Goal: Check status: Check status

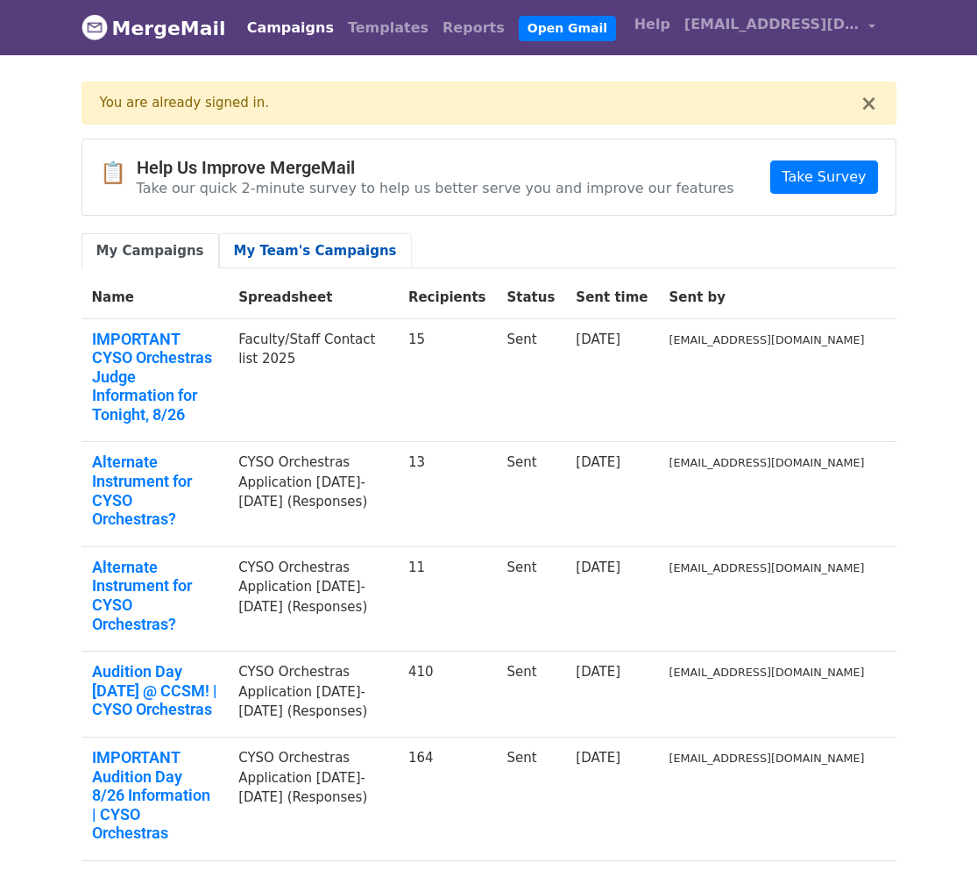
click at [309, 245] on link "My Team's Campaigns" at bounding box center [315, 251] width 193 height 36
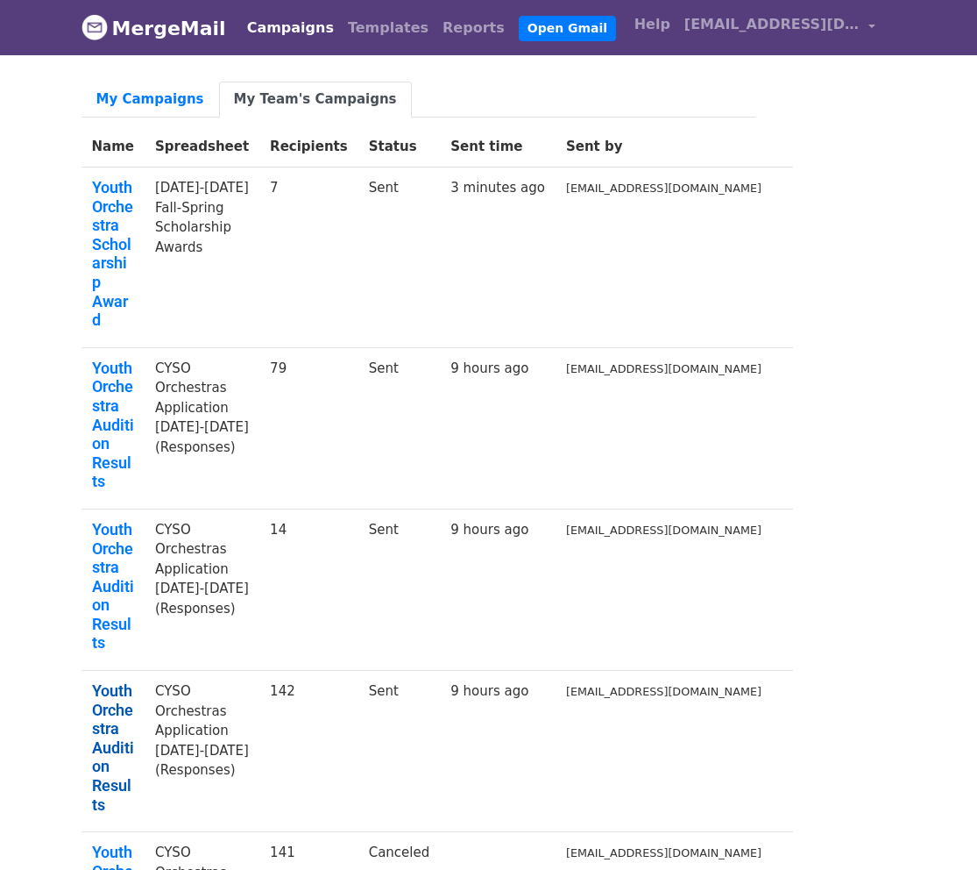
click at [134, 681] on link "Youth Orchestra Audition Results" at bounding box center [113, 747] width 42 height 132
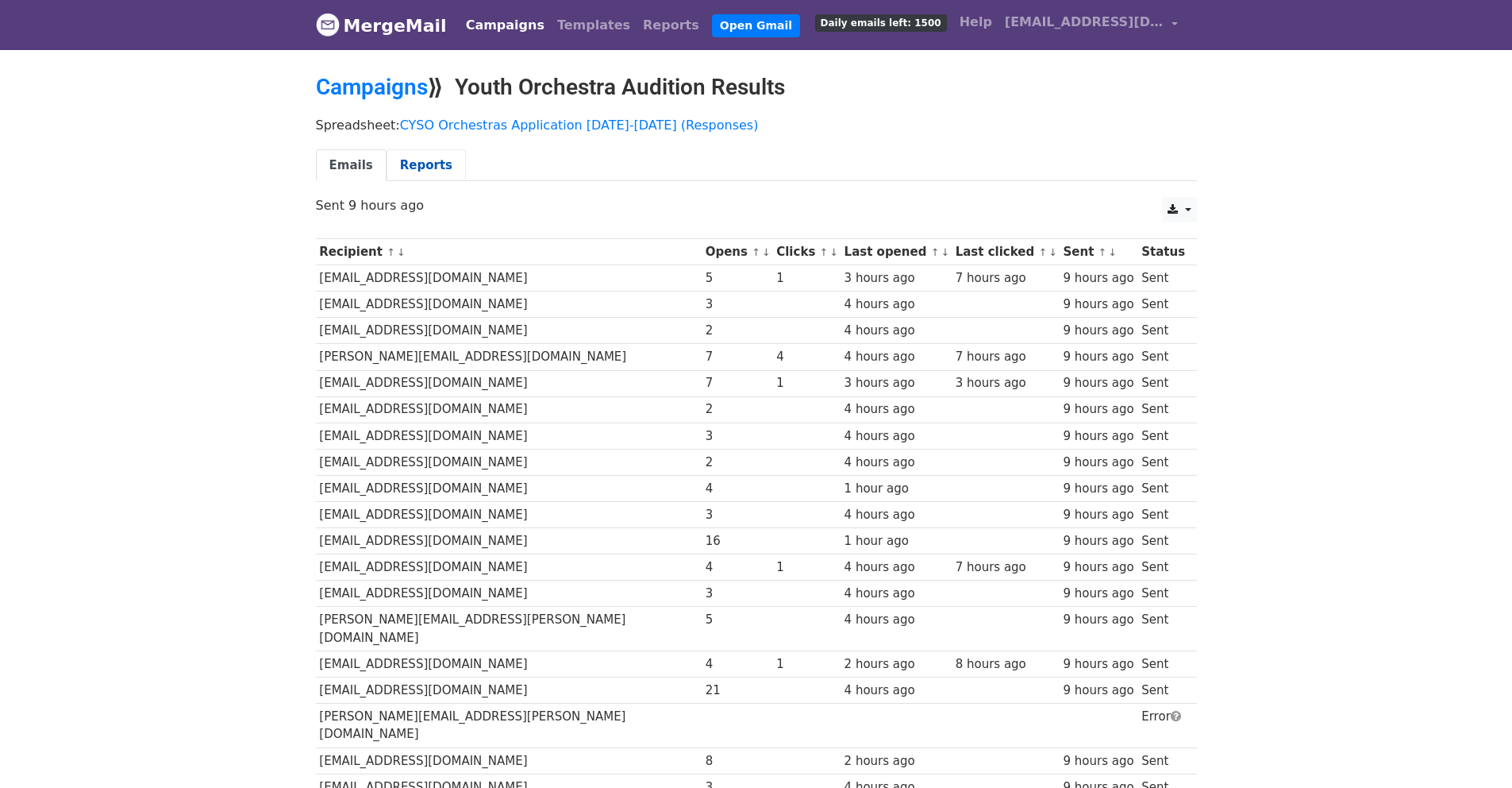
click at [432, 169] on link "Reports" at bounding box center [426, 166] width 80 height 33
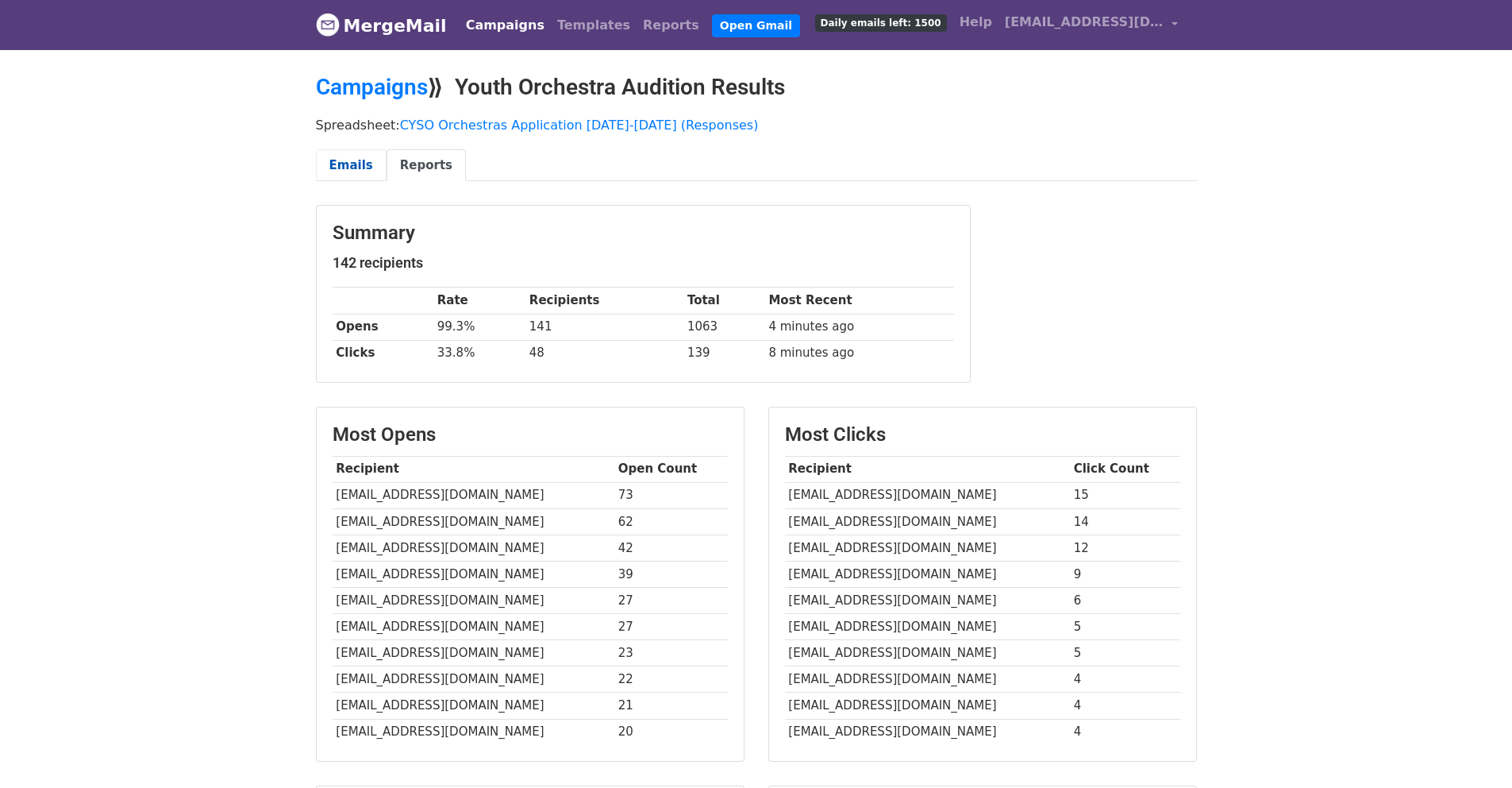
click at [364, 158] on link "Emails" at bounding box center [351, 166] width 71 height 33
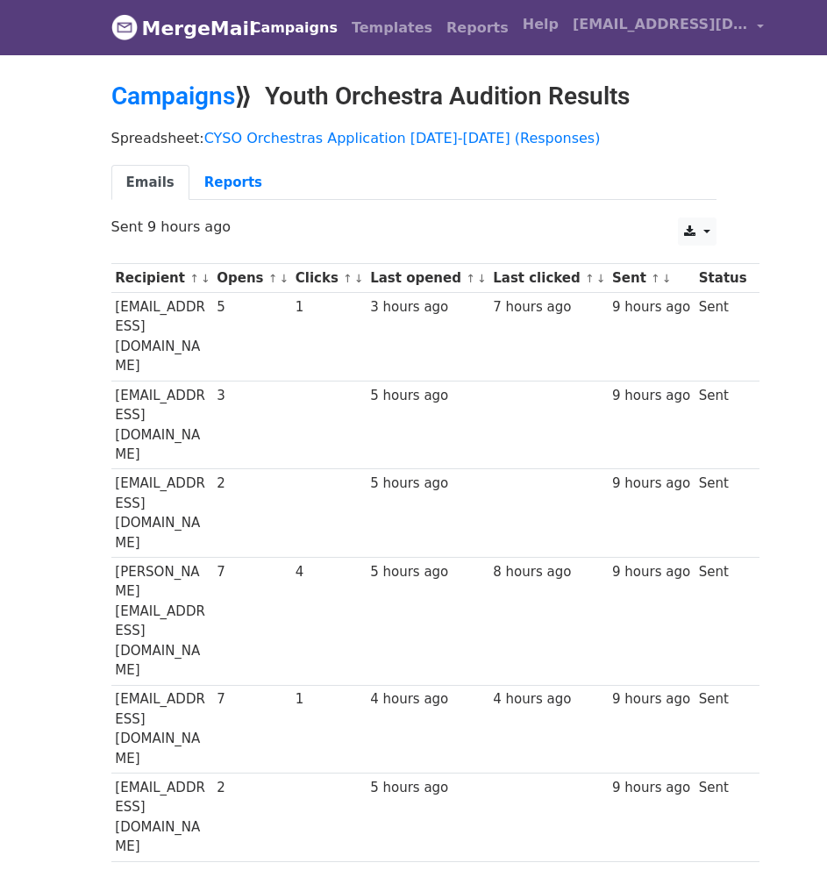
click at [208, 92] on link "Campaigns" at bounding box center [173, 96] width 124 height 29
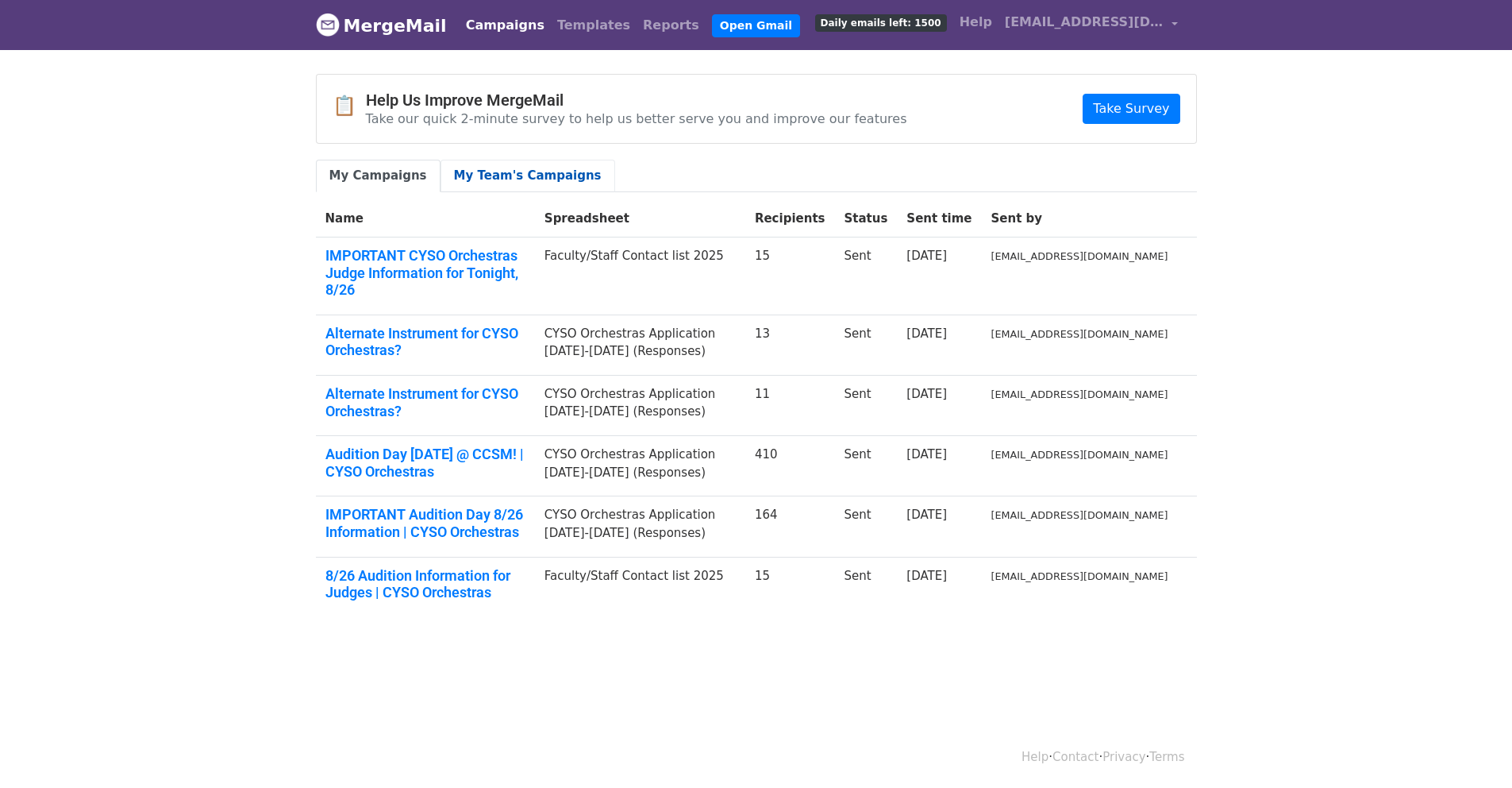
click at [540, 181] on link "My Team's Campaigns" at bounding box center [528, 176] width 175 height 33
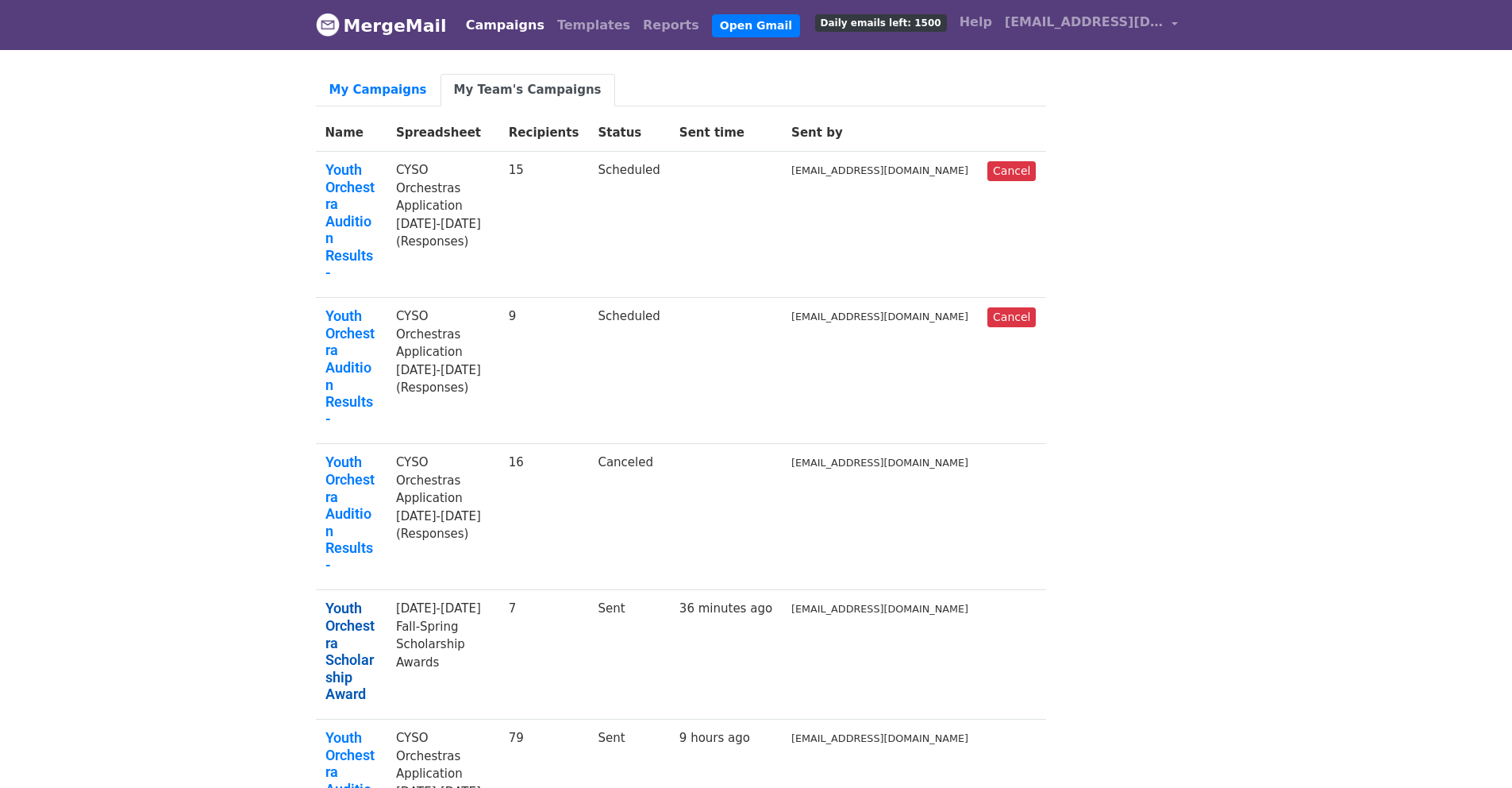
click at [377, 600] on link "Youth Orchestra Scholarship Award" at bounding box center [350, 651] width 52 height 103
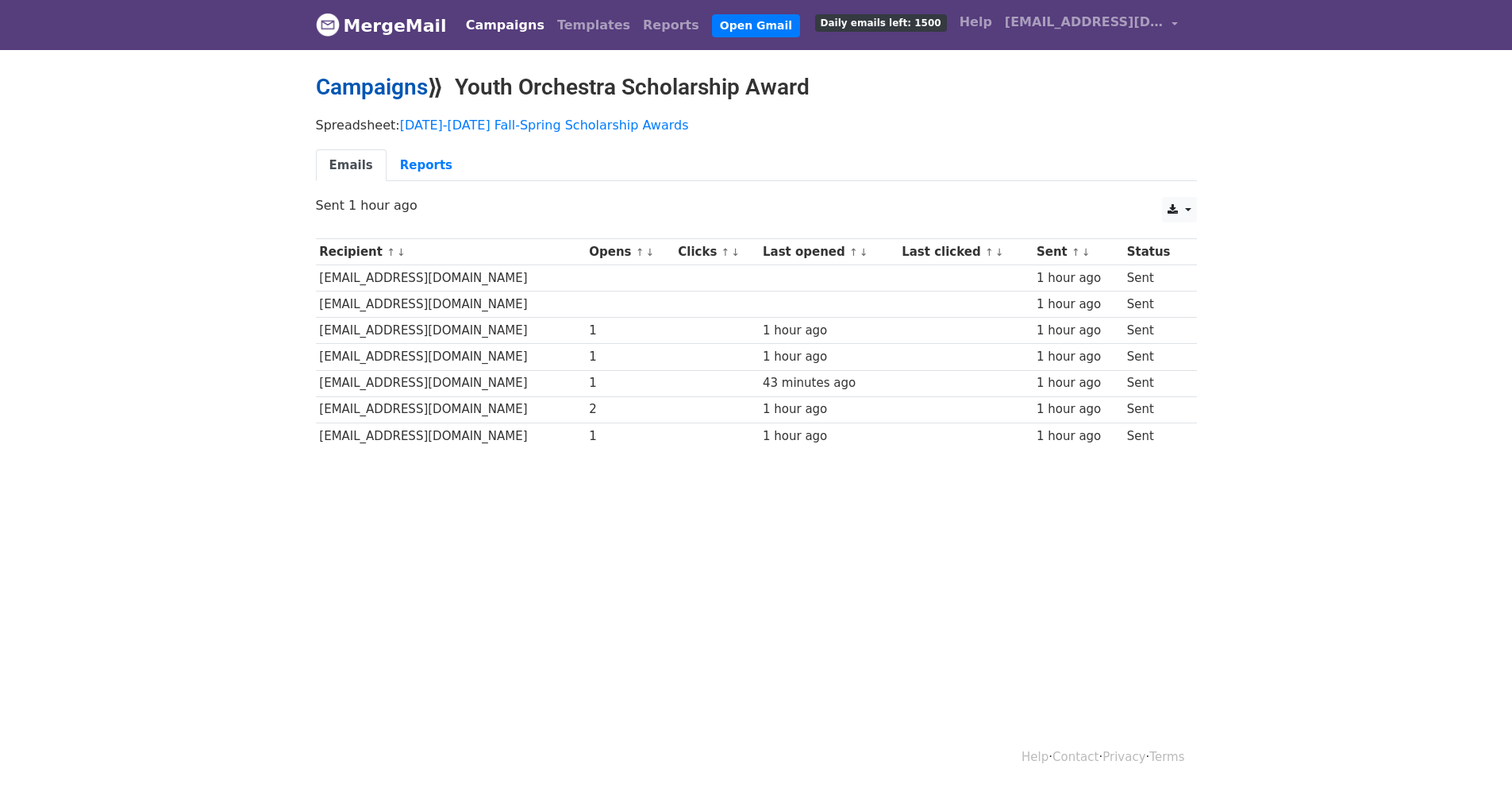
click at [408, 86] on link "Campaigns" at bounding box center [372, 87] width 112 height 26
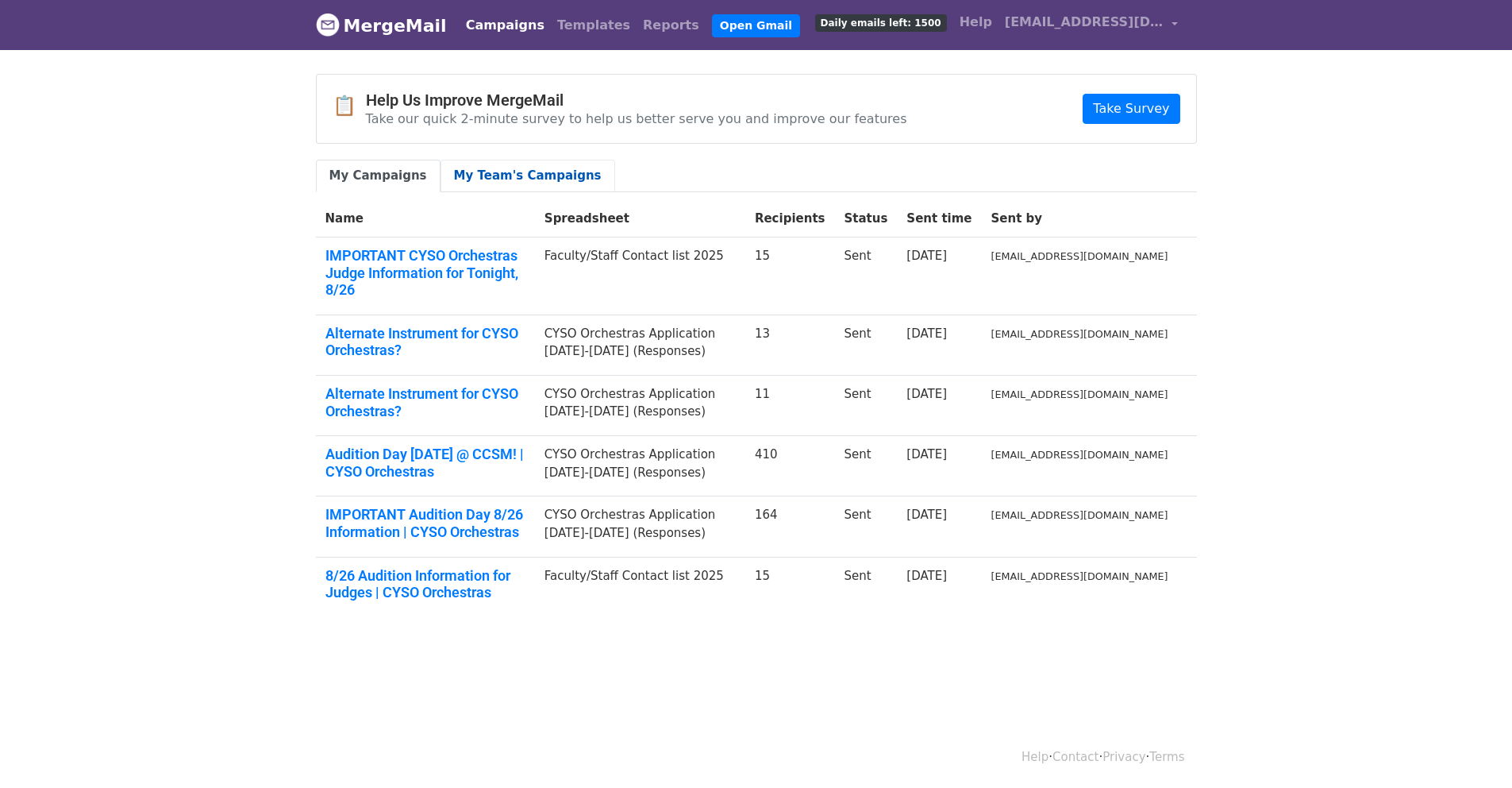
click at [500, 171] on link "My Team's Campaigns" at bounding box center [528, 176] width 175 height 33
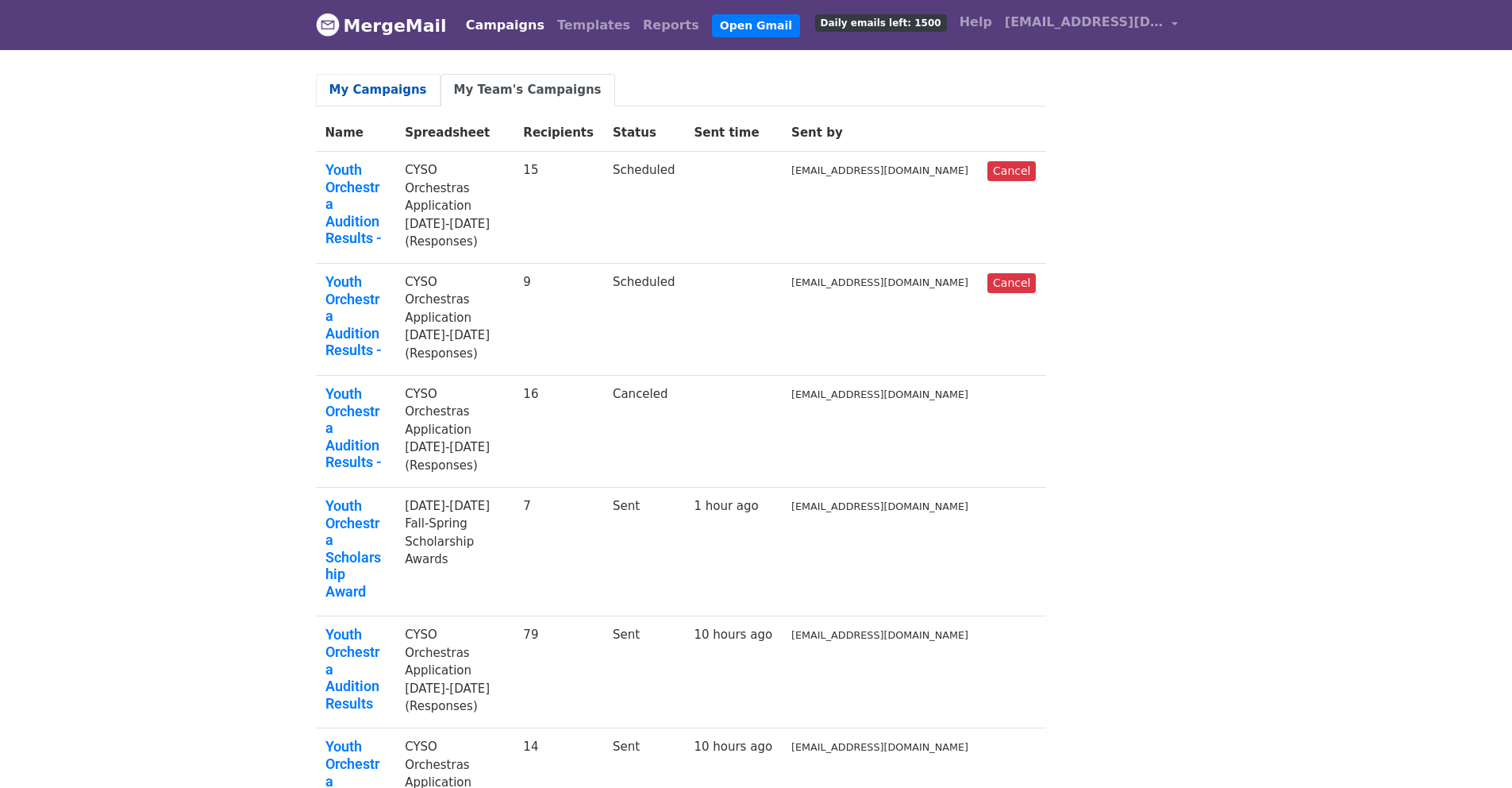
click at [386, 97] on link "My Campaigns" at bounding box center [378, 91] width 125 height 33
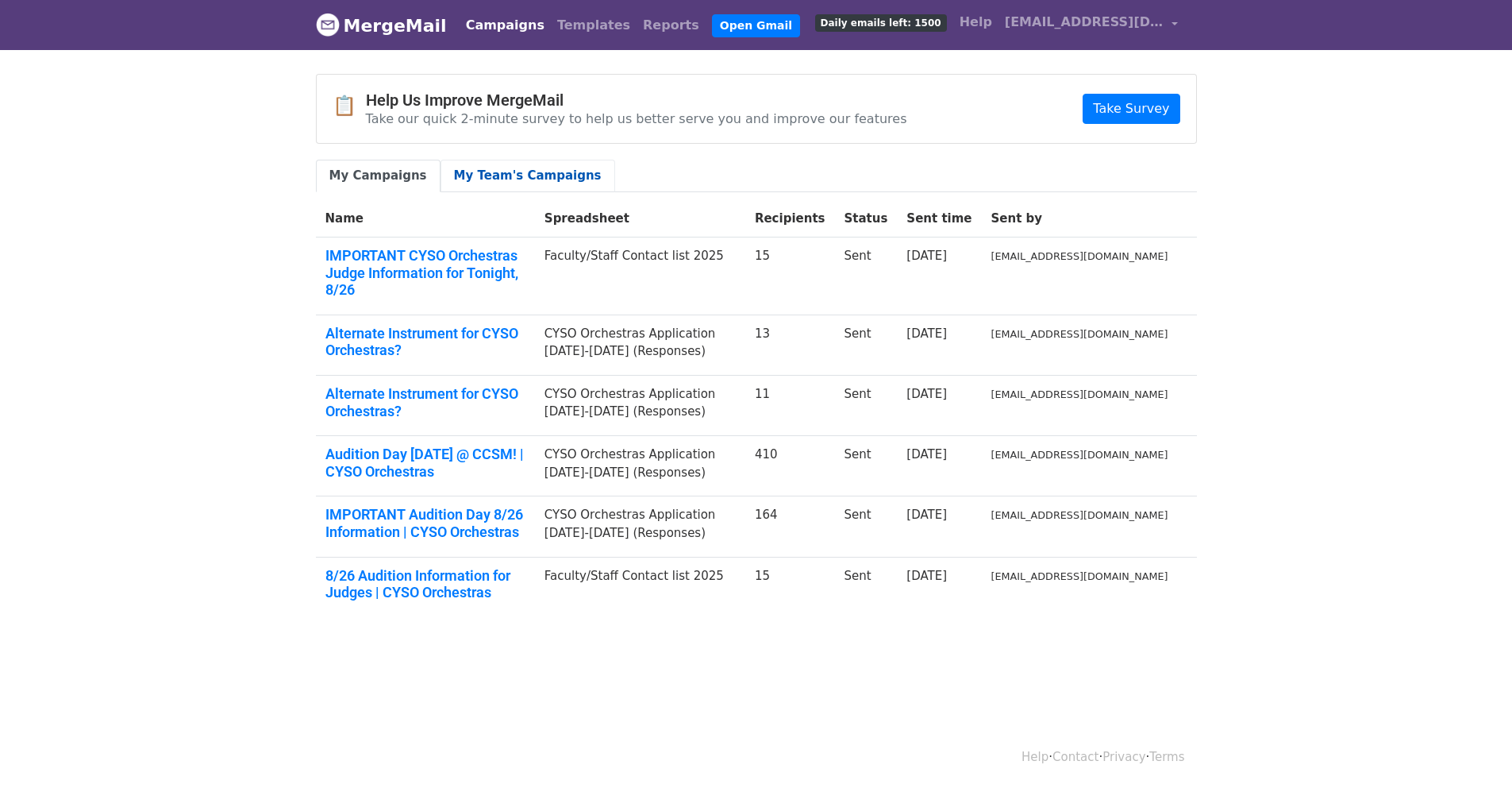
click at [529, 172] on link "My Team's Campaigns" at bounding box center [528, 176] width 175 height 33
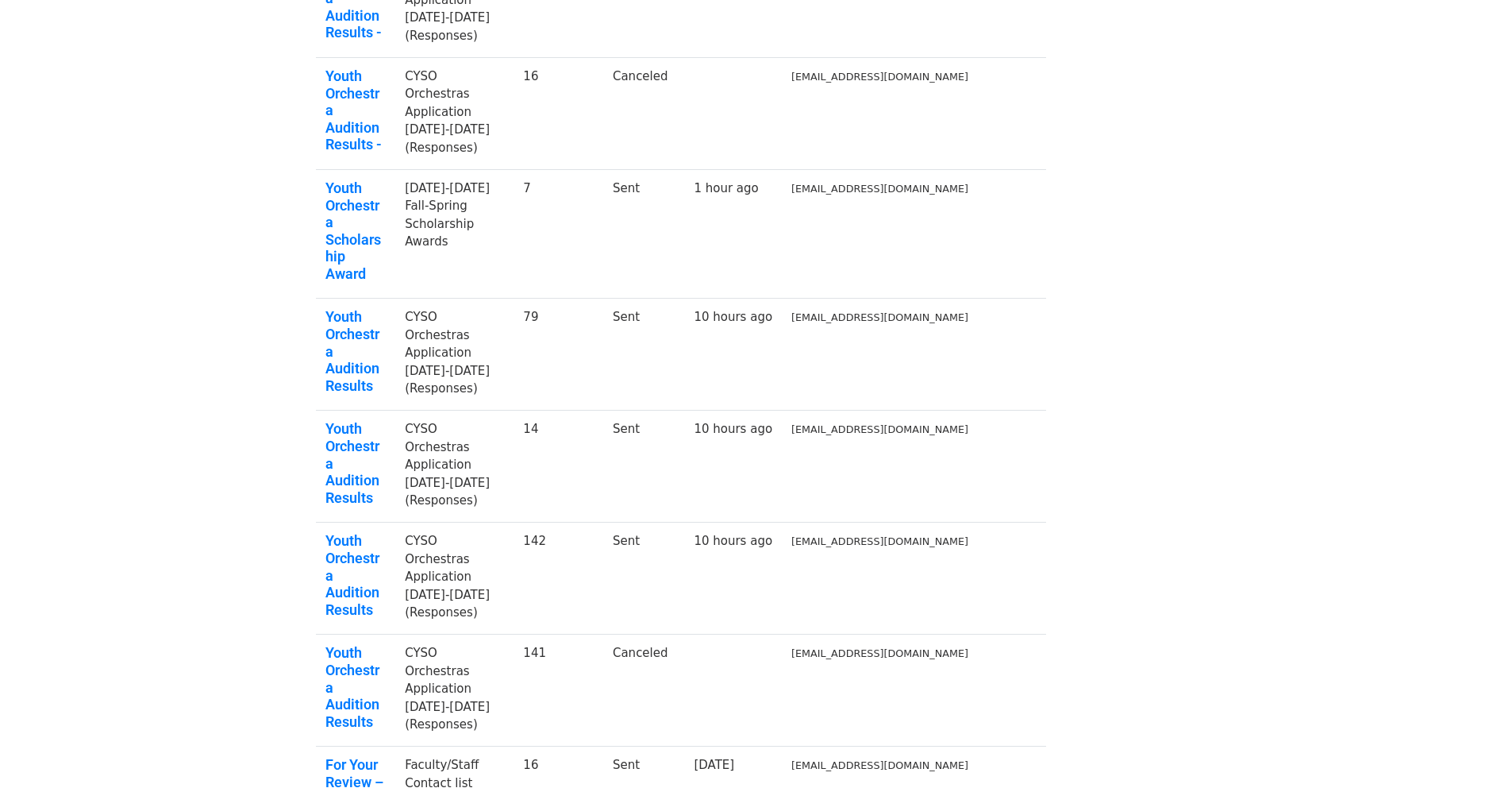
scroll to position [332, 0]
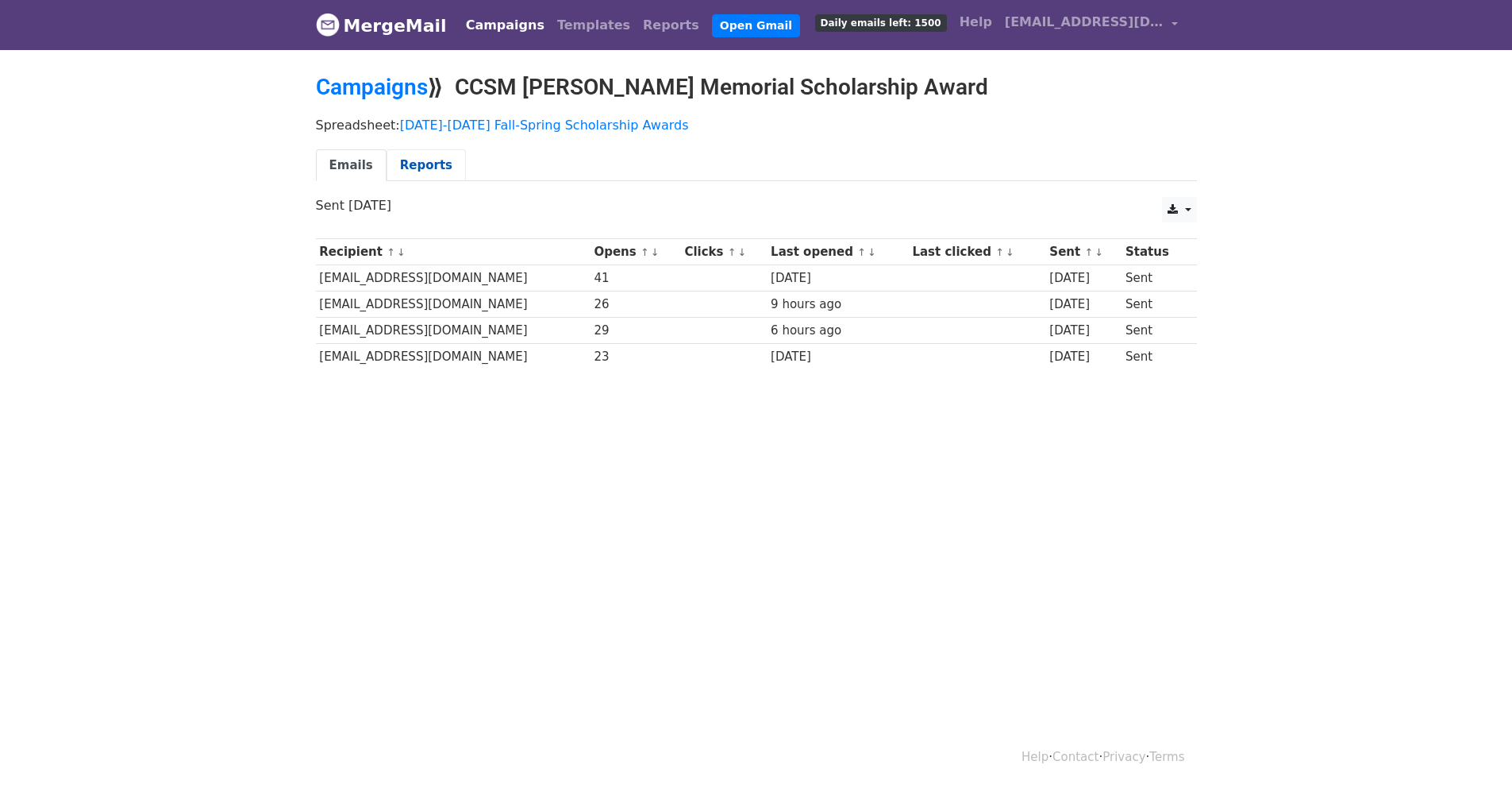
click at [408, 175] on link "Reports" at bounding box center [426, 166] width 80 height 33
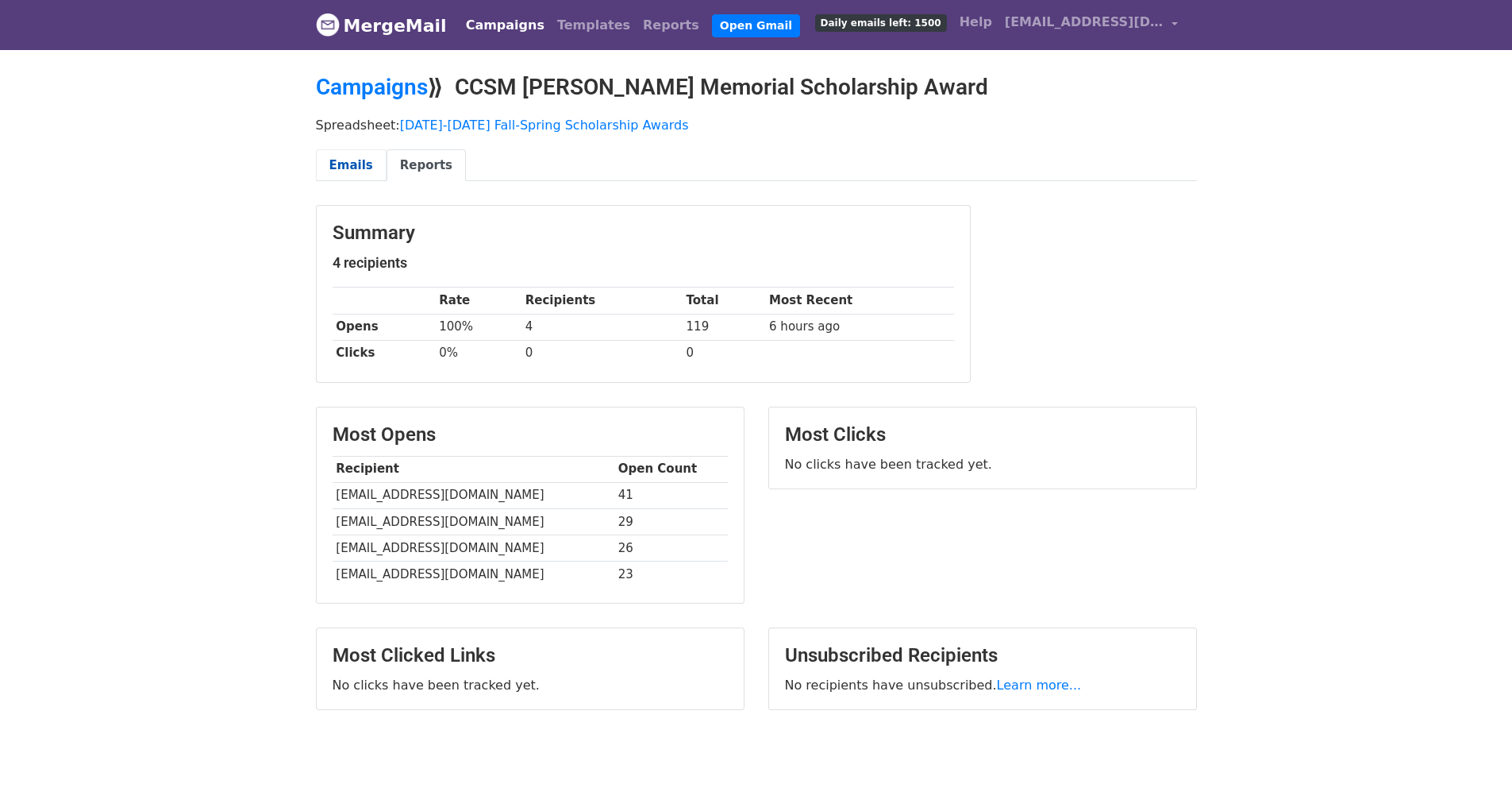
click at [355, 165] on link "Emails" at bounding box center [351, 166] width 71 height 33
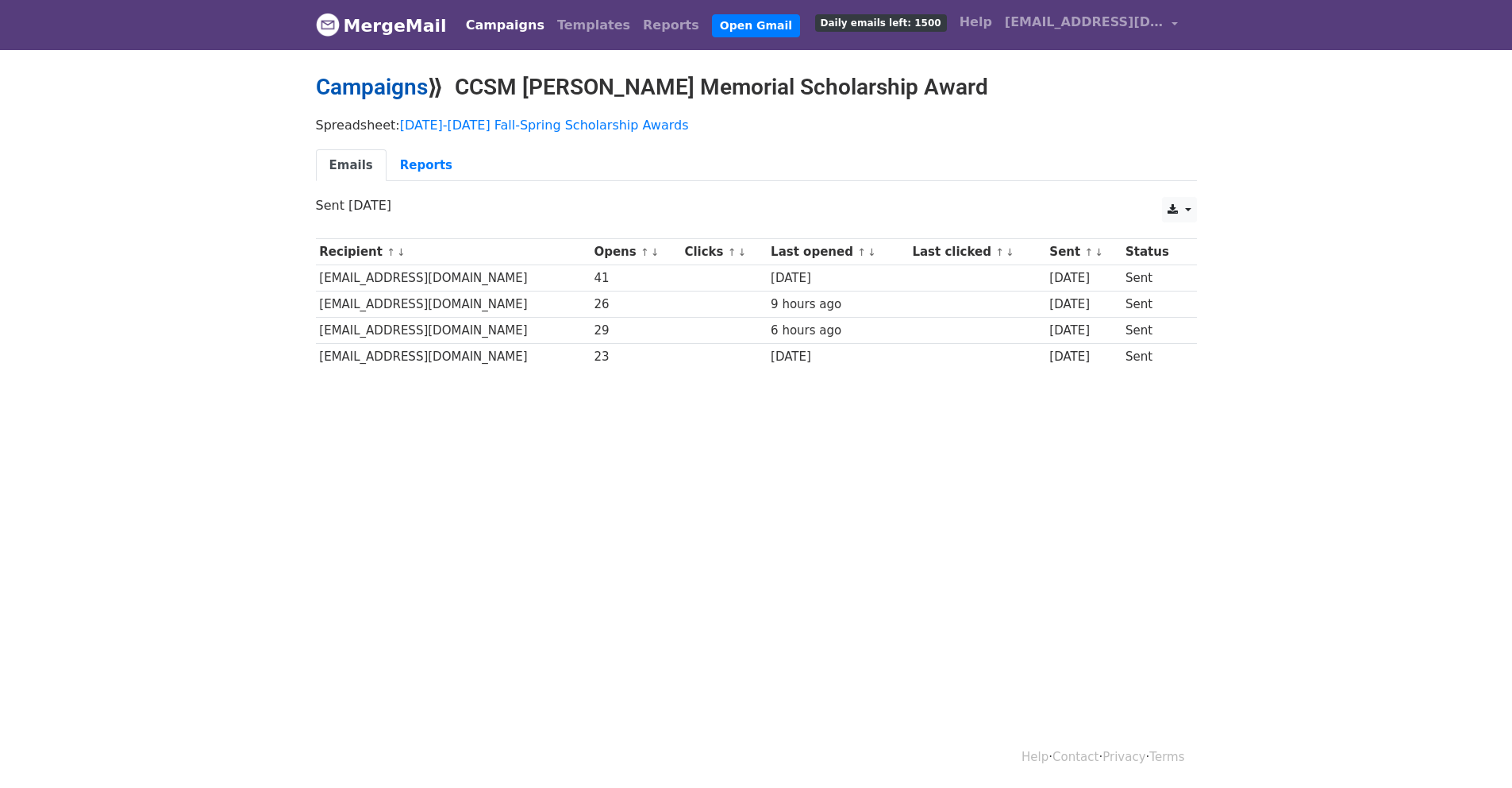
click at [415, 83] on link "Campaigns" at bounding box center [372, 87] width 112 height 26
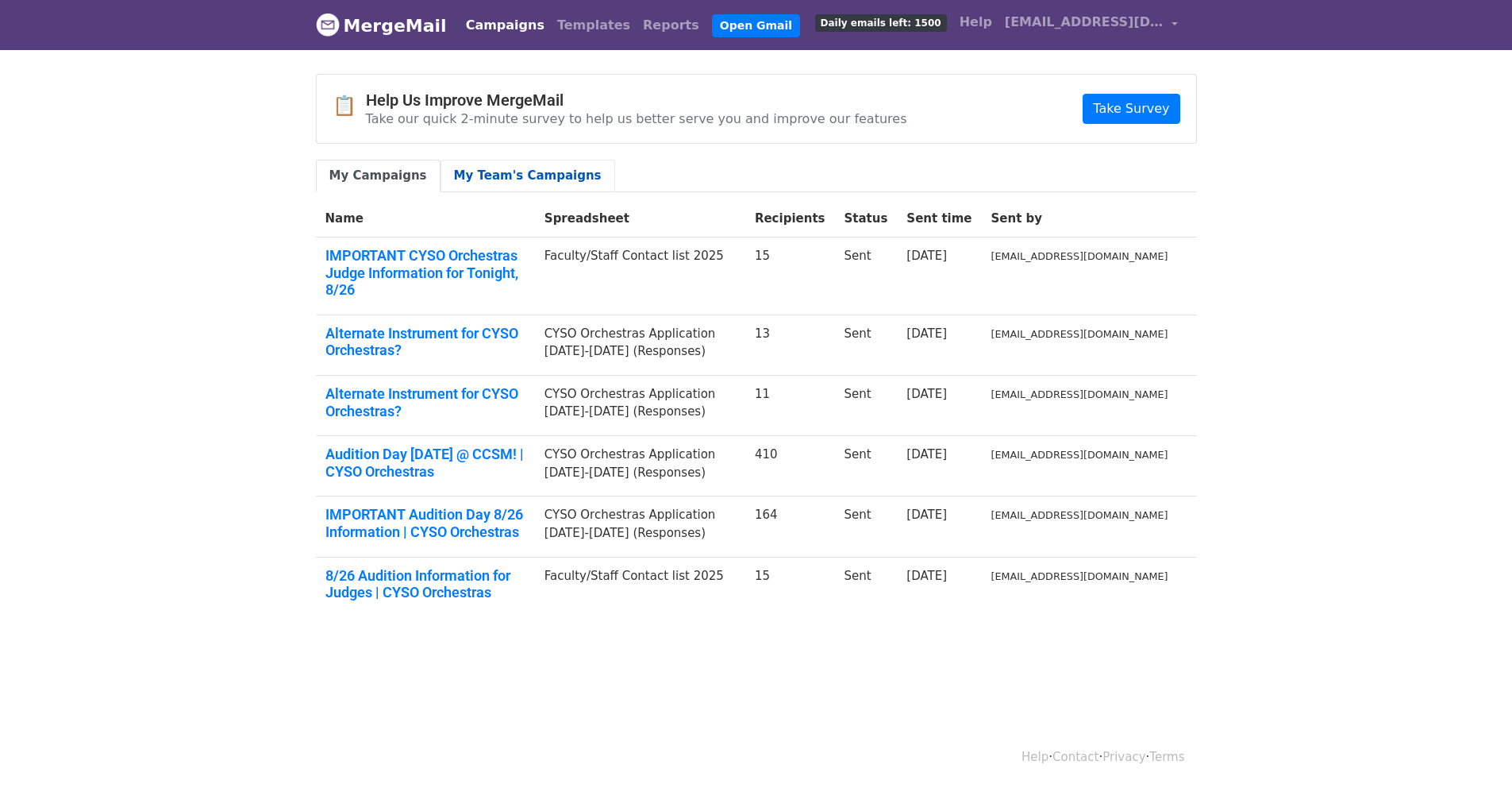
click at [473, 181] on link "My Team's Campaigns" at bounding box center [528, 176] width 175 height 33
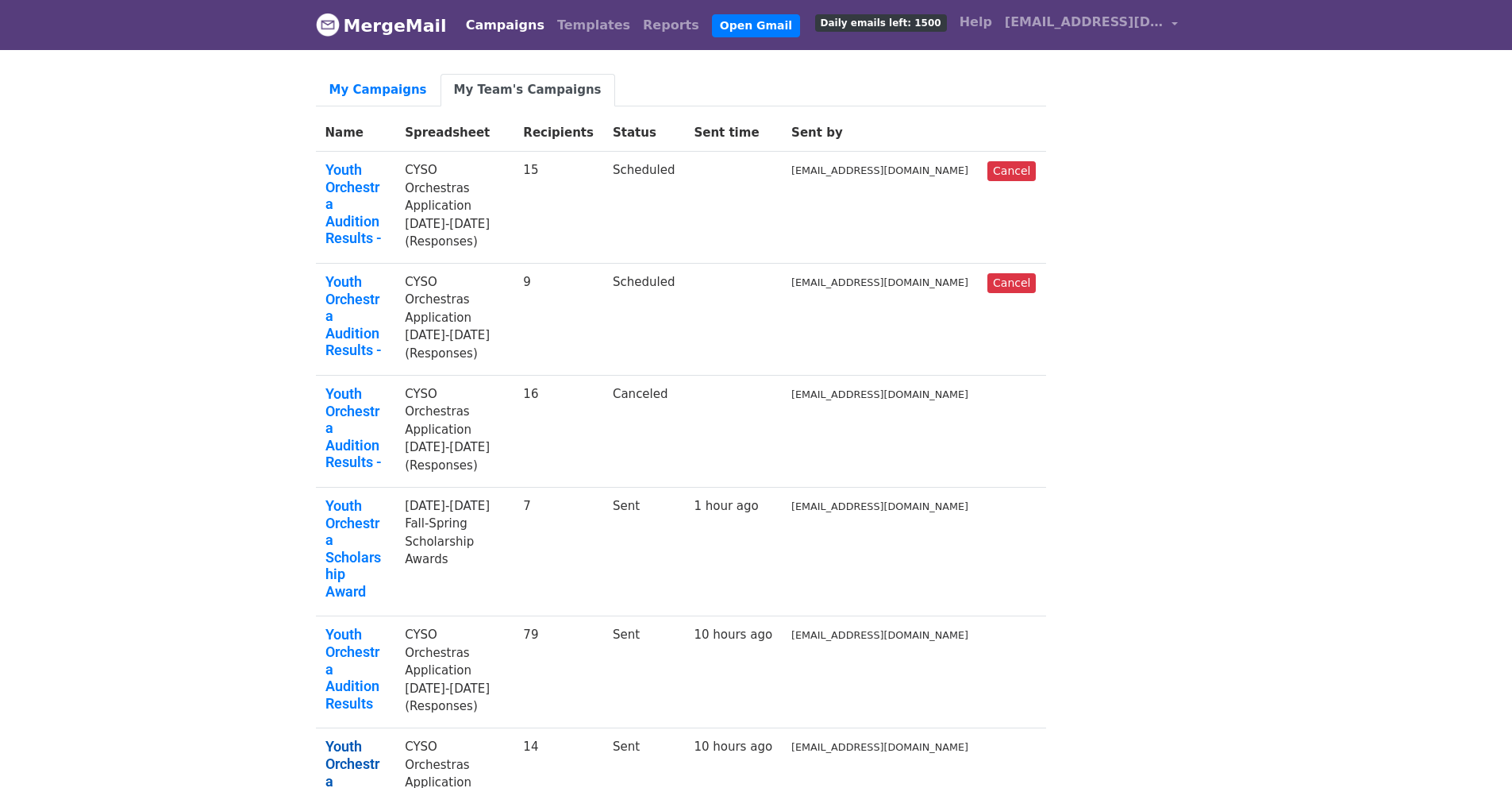
click at [387, 737] on link "Youth Orchestra Audition Results" at bounding box center [356, 780] width 62 height 86
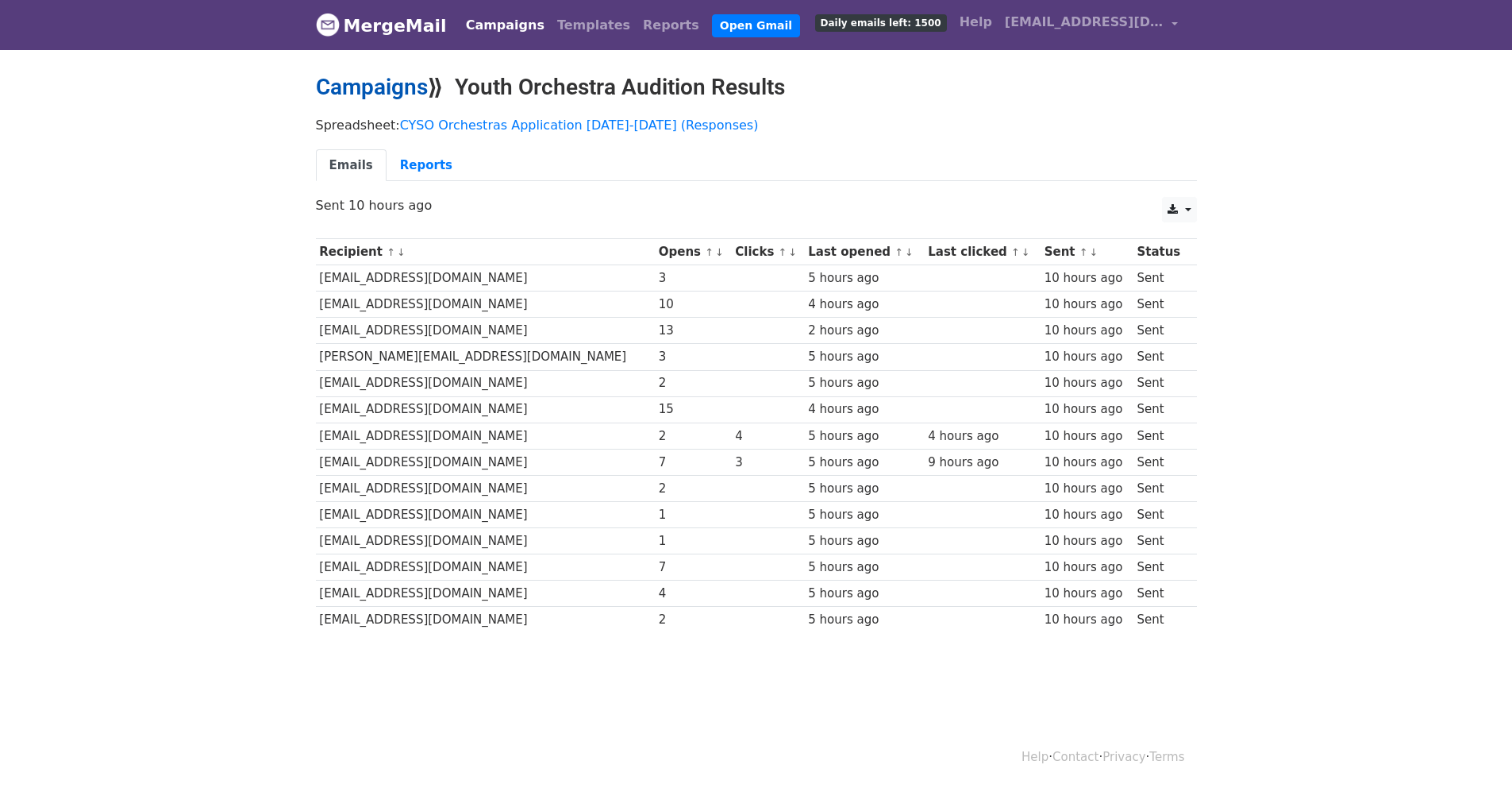
click at [411, 86] on link "Campaigns" at bounding box center [372, 87] width 112 height 26
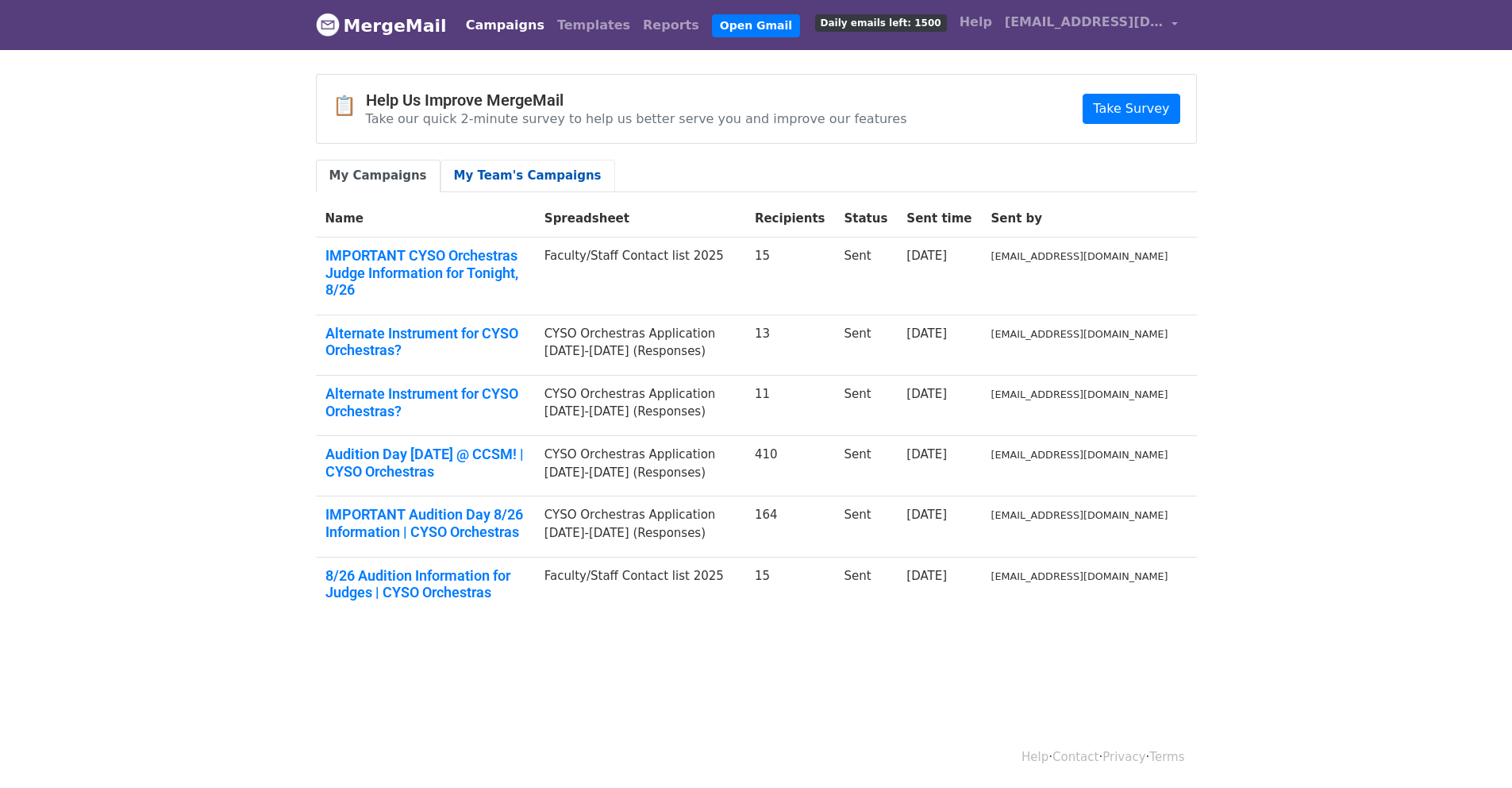
click at [482, 179] on link "My Team's Campaigns" at bounding box center [528, 176] width 175 height 33
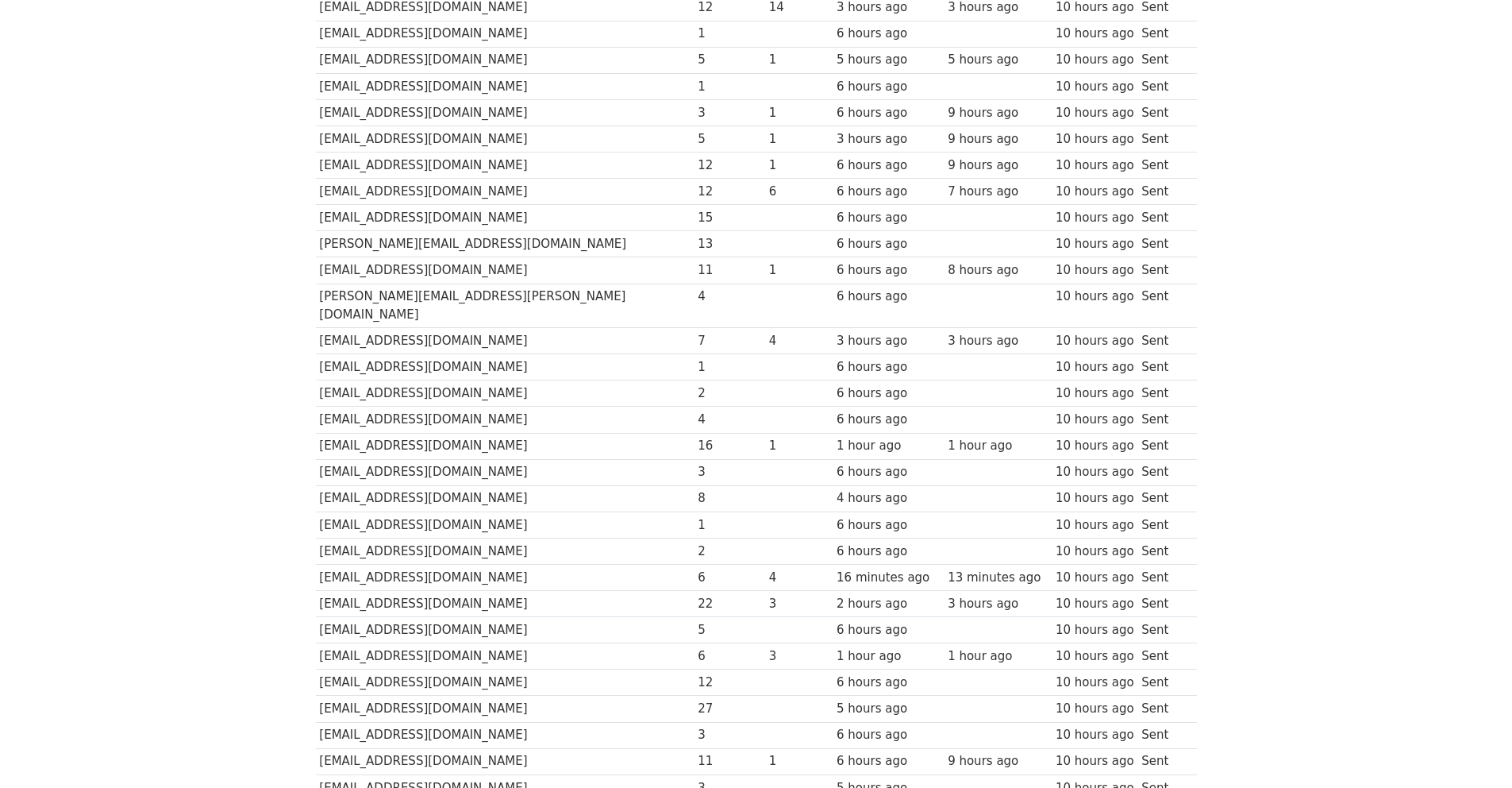
scroll to position [3335, 0]
